Goal: Check status: Check status

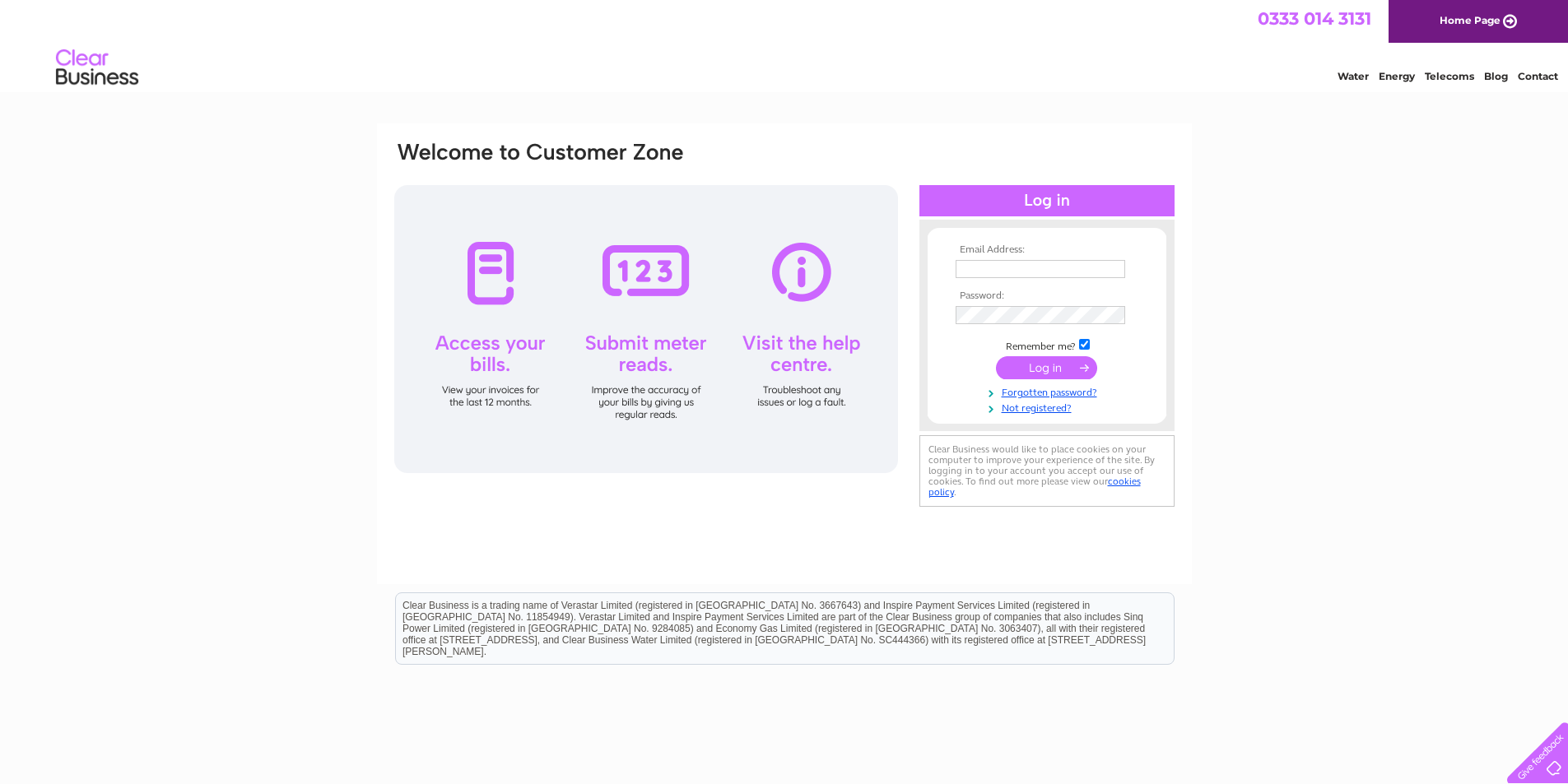
type input "craigdspence@hotmail.com"
click at [1044, 368] on input "submit" at bounding box center [1046, 367] width 102 height 23
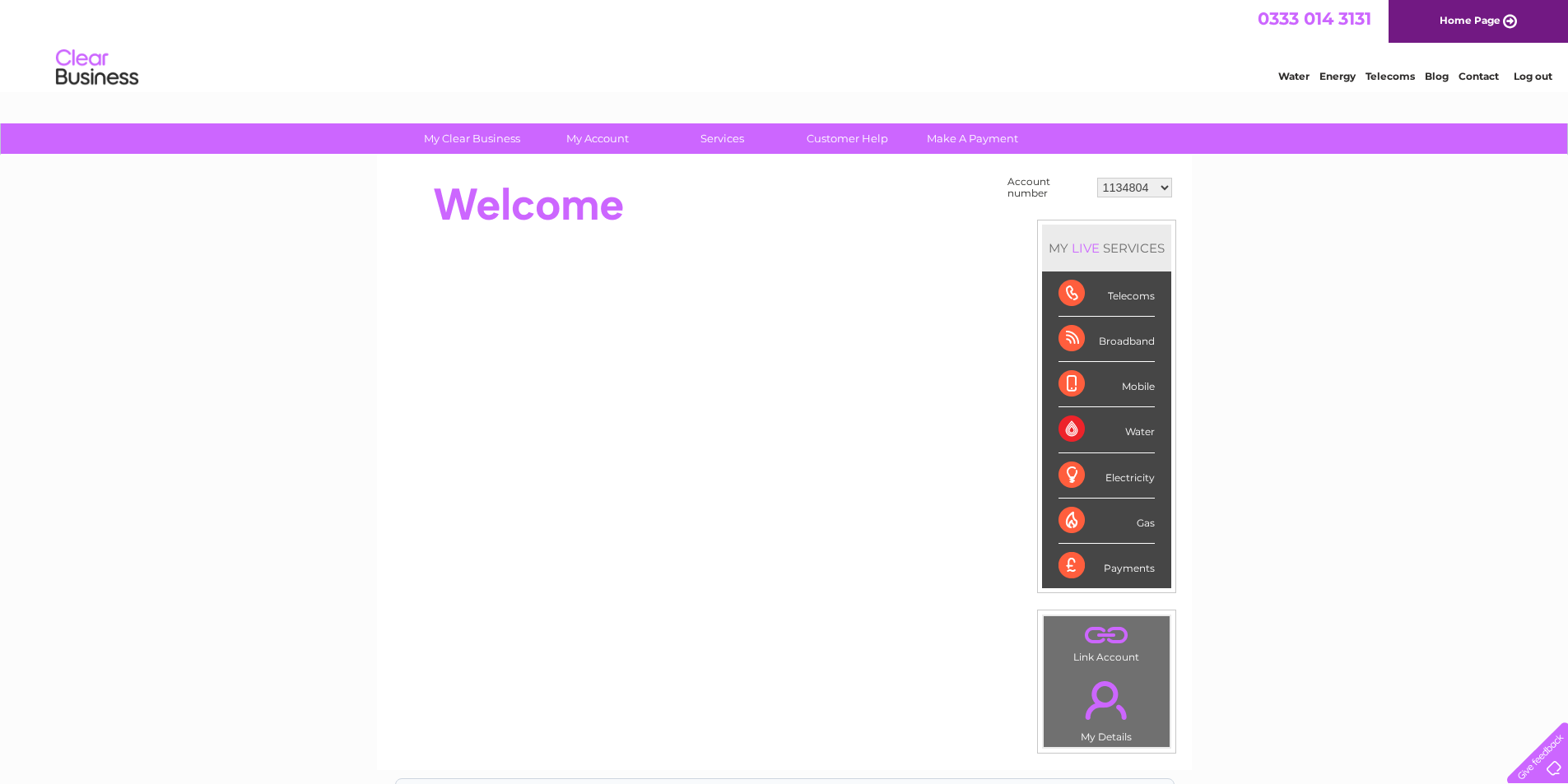
click at [1073, 422] on div "Water" at bounding box center [1106, 430] width 97 height 45
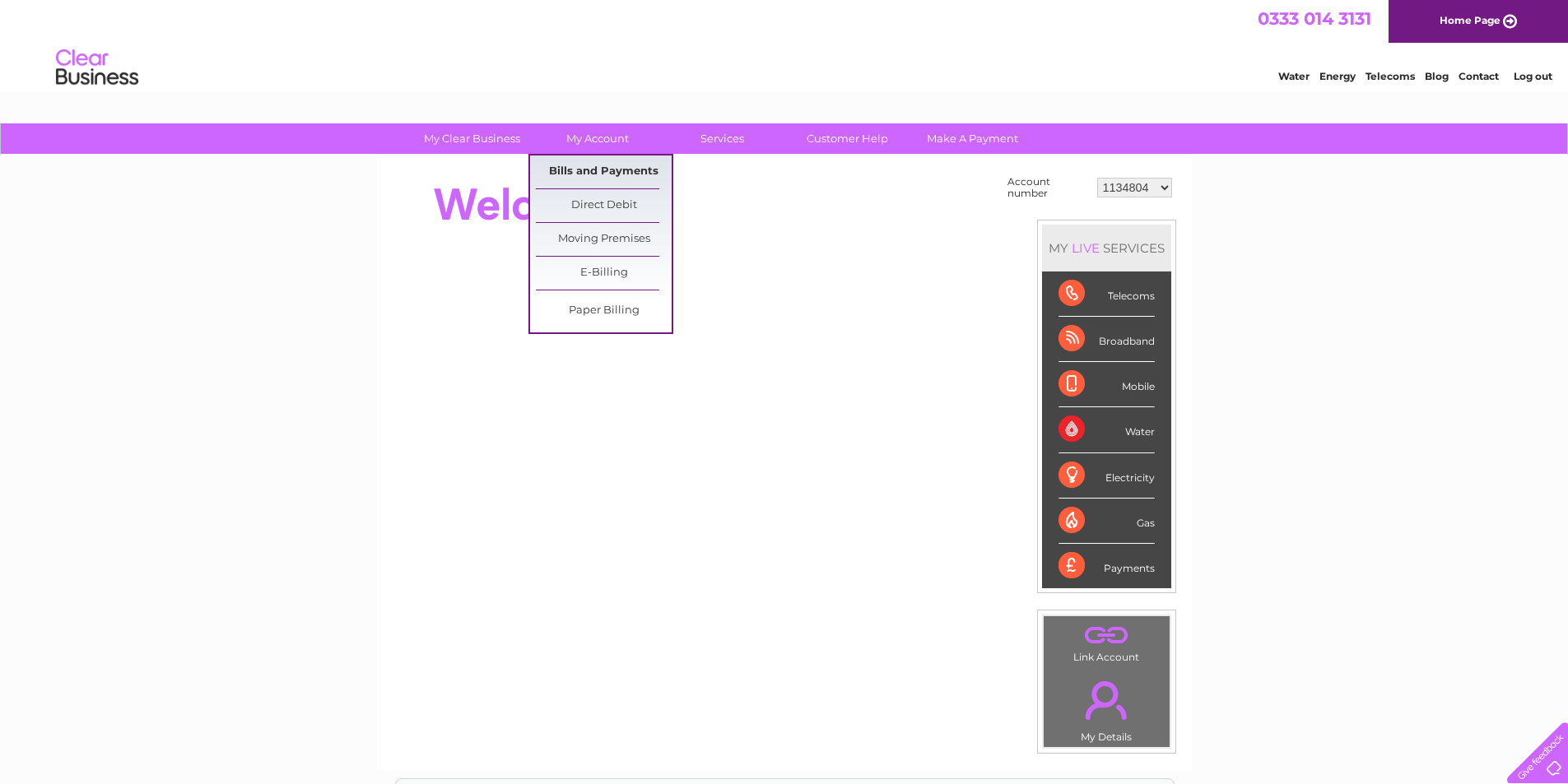
click at [612, 161] on link "Bills and Payments" at bounding box center [603, 172] width 136 height 33
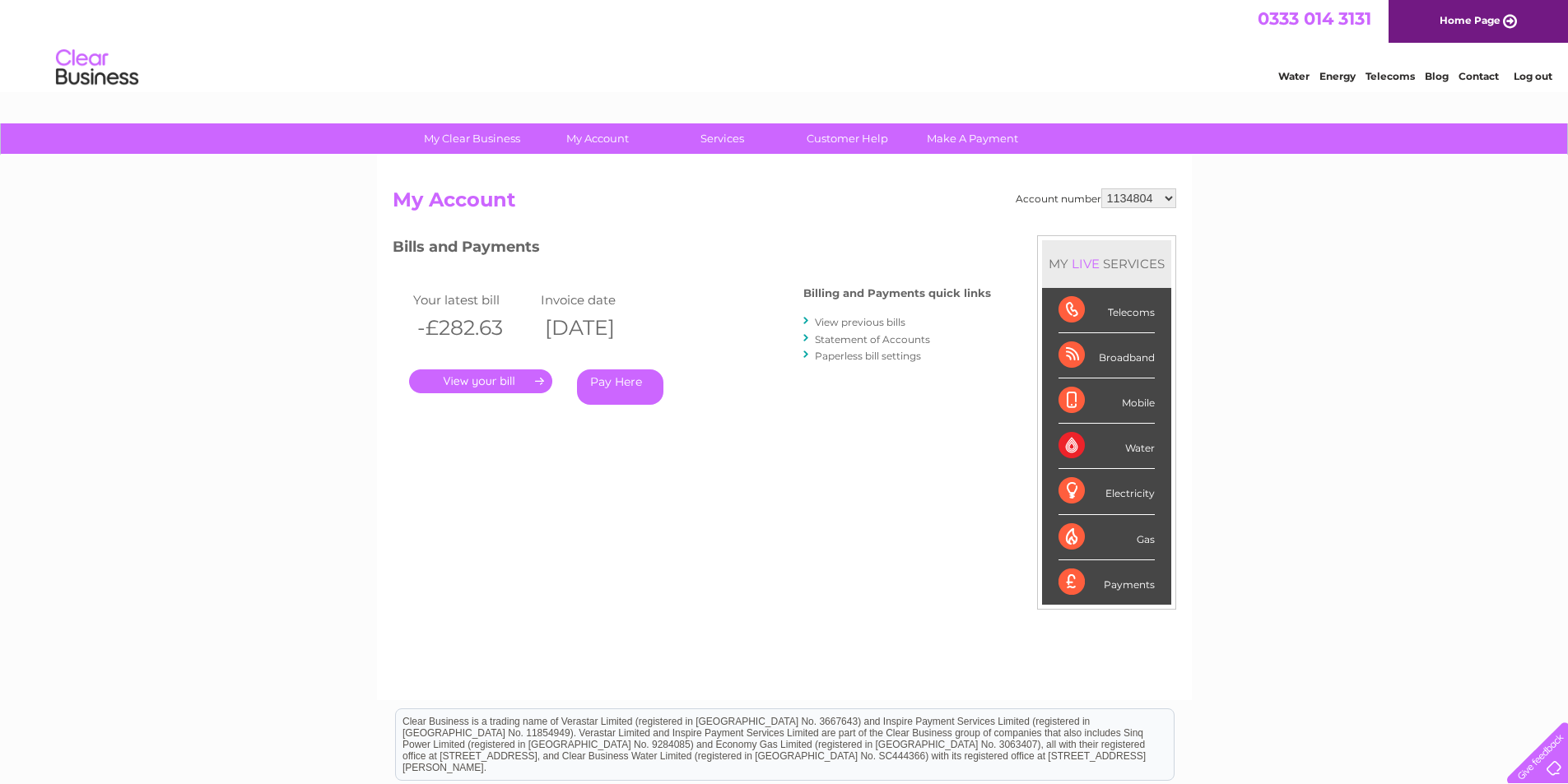
click at [524, 377] on link "." at bounding box center [481, 382] width 143 height 24
